Goal: Task Accomplishment & Management: Manage account settings

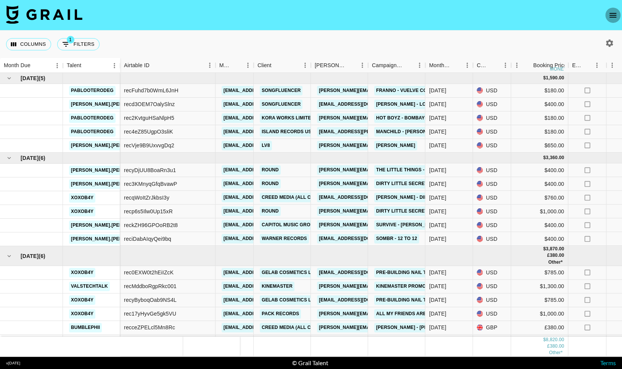
click at [613, 15] on icon "open drawer" at bounding box center [613, 15] width 9 height 9
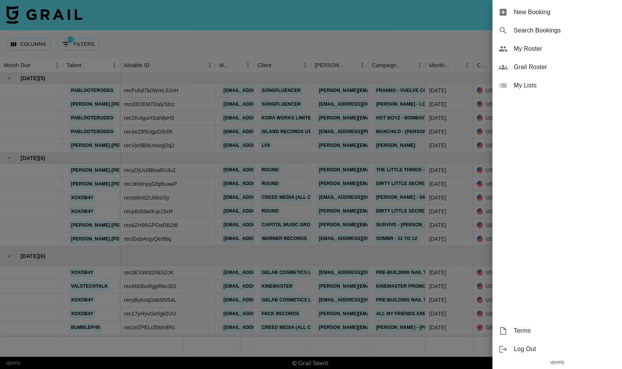
click at [535, 46] on span "My Roster" at bounding box center [565, 48] width 102 height 9
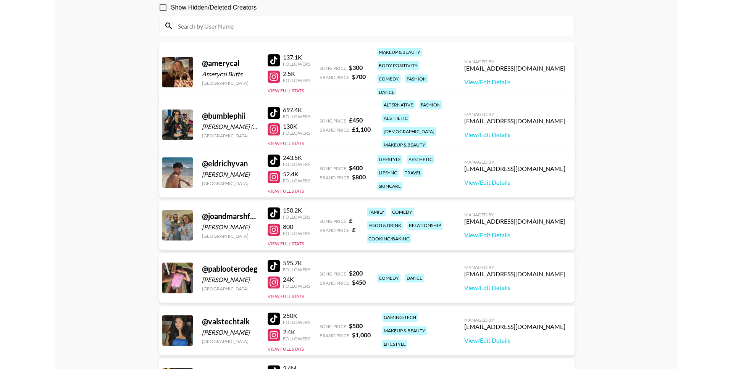
scroll to position [80, 0]
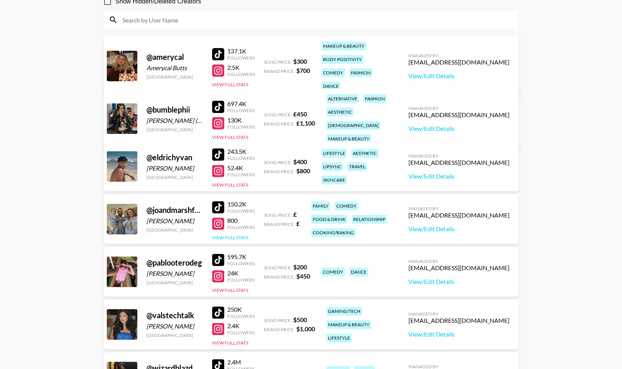
click at [236, 235] on button "View Full Stats" at bounding box center [230, 238] width 36 height 6
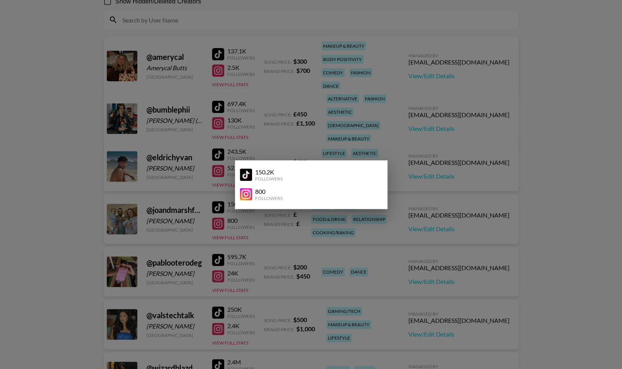
click at [283, 89] on div at bounding box center [311, 184] width 622 height 369
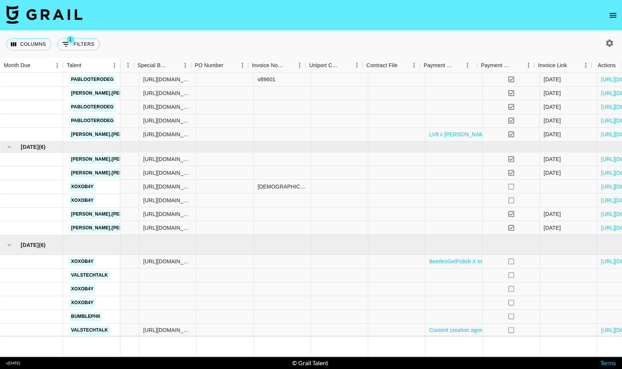
scroll to position [11, 645]
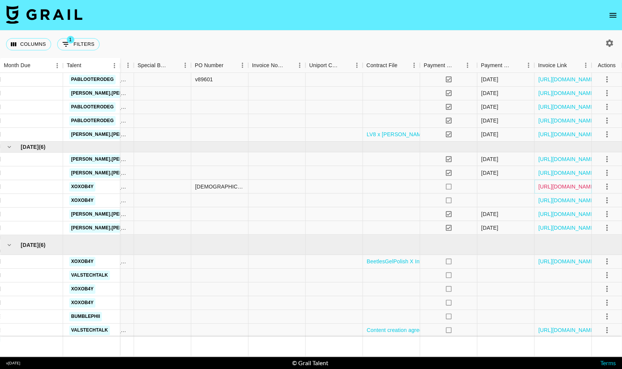
click at [570, 189] on link "[URL][DOMAIN_NAME]" at bounding box center [567, 187] width 58 height 8
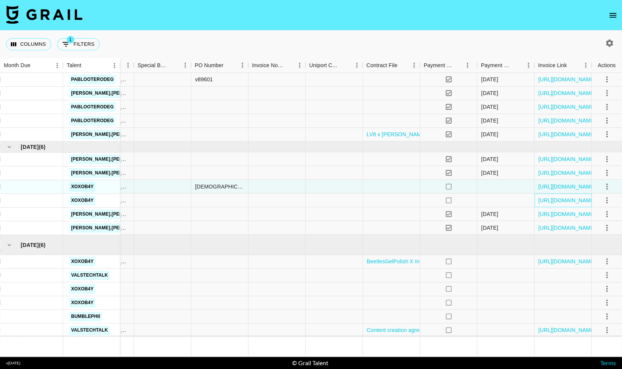
click at [551, 205] on div "[URL][DOMAIN_NAME]" at bounding box center [563, 200] width 57 height 14
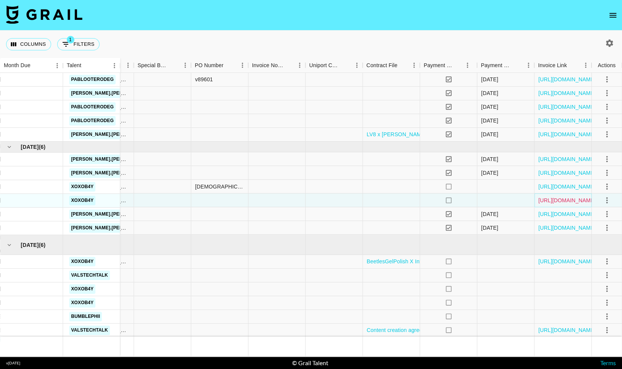
click at [552, 204] on link "[URL][DOMAIN_NAME]" at bounding box center [567, 201] width 58 height 8
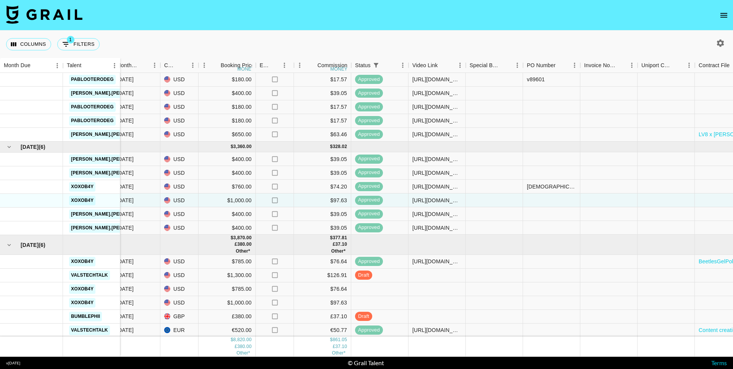
scroll to position [0, 313]
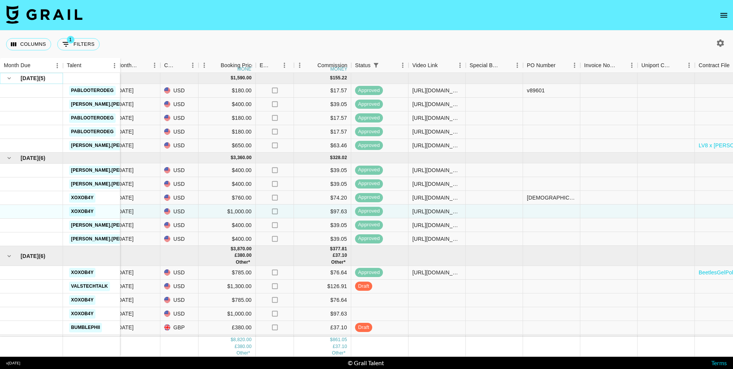
click at [10, 81] on icon "hide children" at bounding box center [9, 78] width 7 height 7
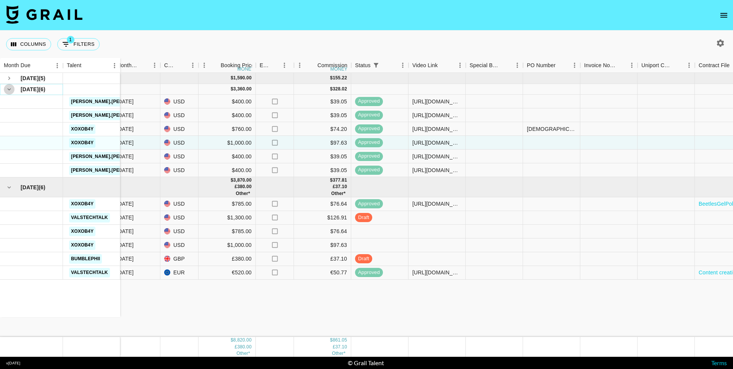
click at [7, 87] on icon "hide children" at bounding box center [9, 89] width 7 height 7
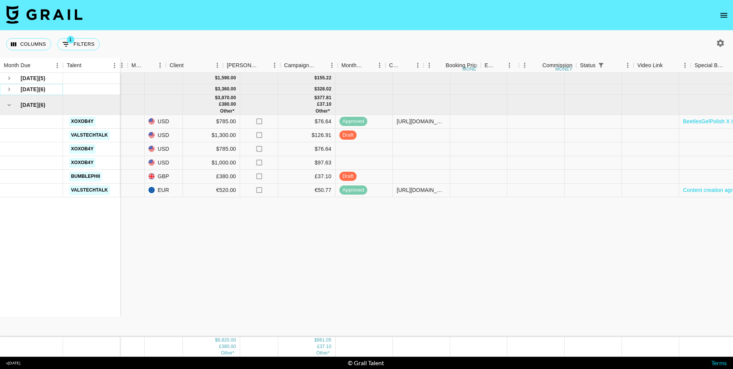
scroll to position [0, 534]
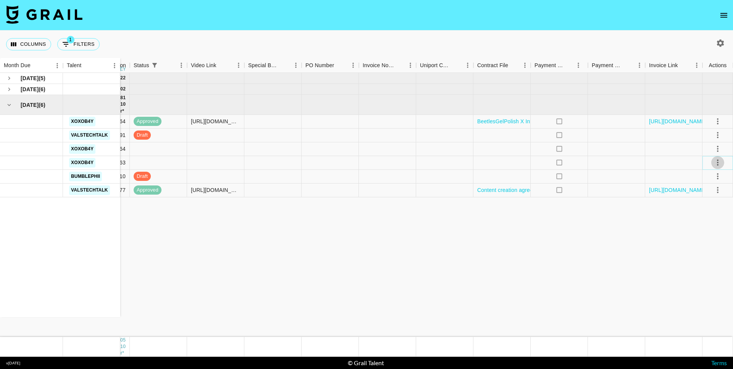
click at [622, 162] on icon "select merge strategy" at bounding box center [717, 162] width 9 height 9
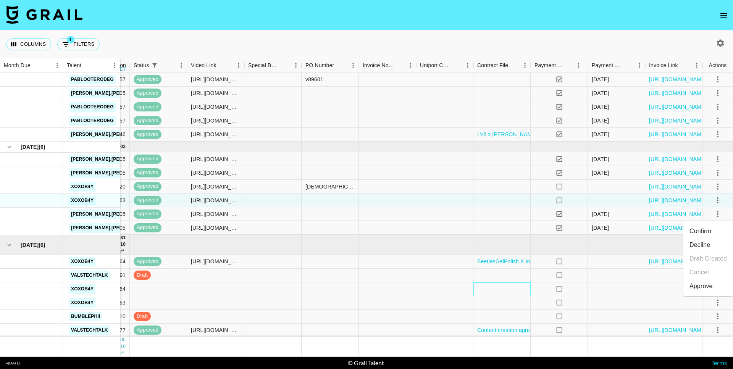
click at [496, 294] on div at bounding box center [501, 289] width 57 height 14
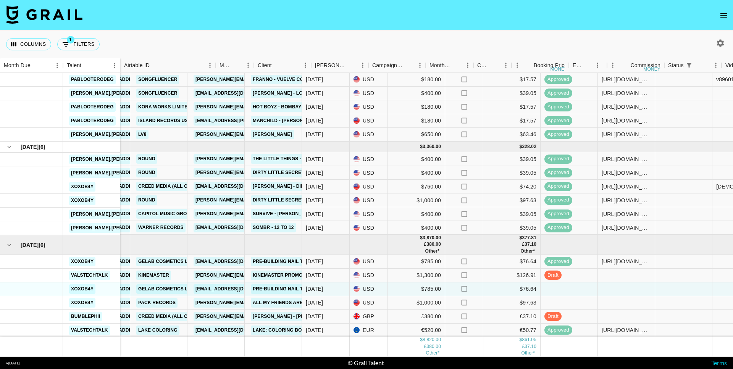
scroll to position [11, 0]
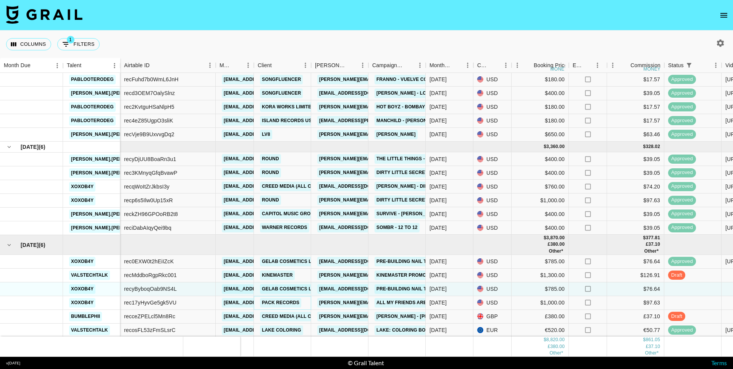
click at [286, 303] on link "Pack Records" at bounding box center [280, 303] width 41 height 10
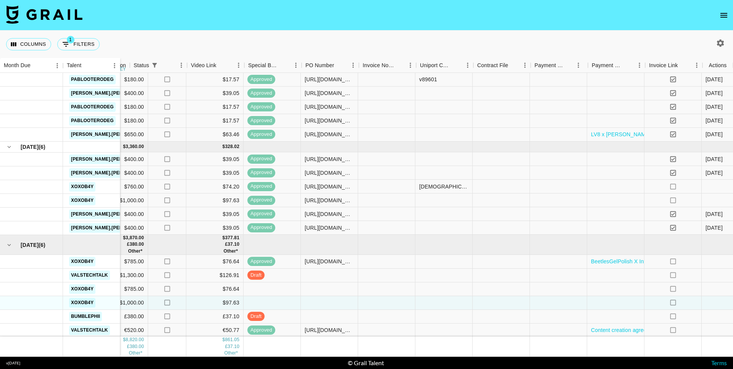
scroll to position [11, 534]
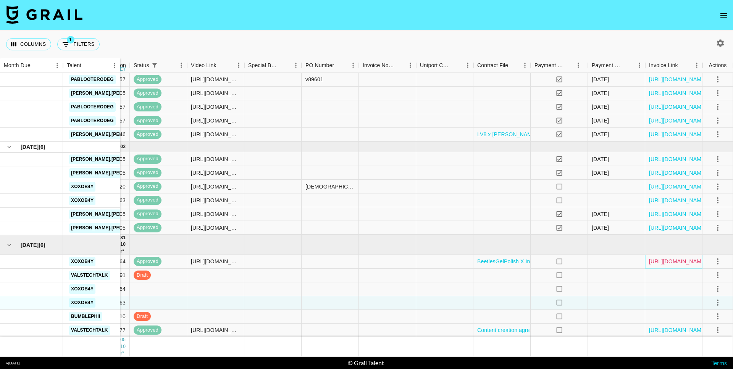
click at [622, 258] on link "[URL][DOMAIN_NAME]" at bounding box center [678, 262] width 58 height 8
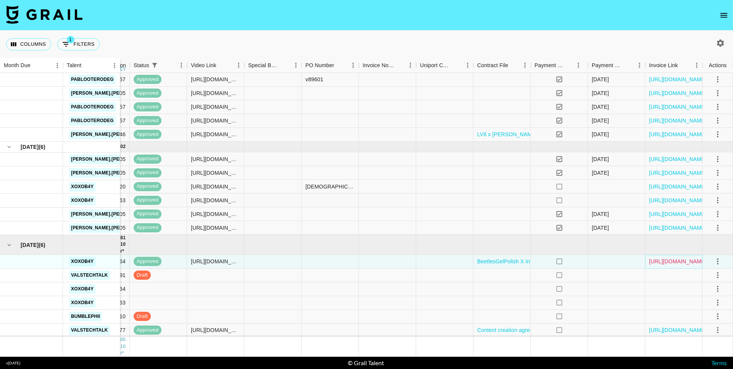
click at [622, 258] on link "[URL][DOMAIN_NAME]" at bounding box center [678, 262] width 58 height 8
